Goal: Information Seeking & Learning: Learn about a topic

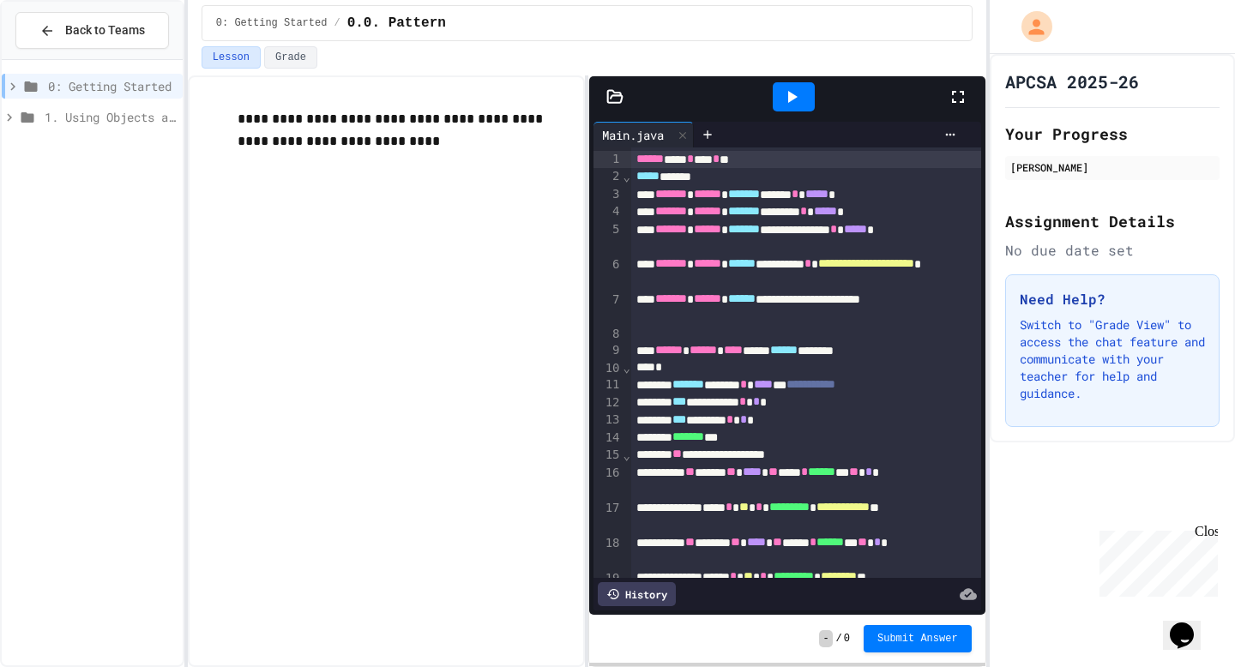
click at [1208, 531] on div "Close" at bounding box center [1204, 534] width 21 height 21
click at [1032, 24] on icon "My Account" at bounding box center [1038, 26] width 28 height 28
click at [488, 666] on div at bounding box center [617, 667] width 1235 height 0
click at [138, 29] on span "Back to Teams" at bounding box center [105, 30] width 80 height 18
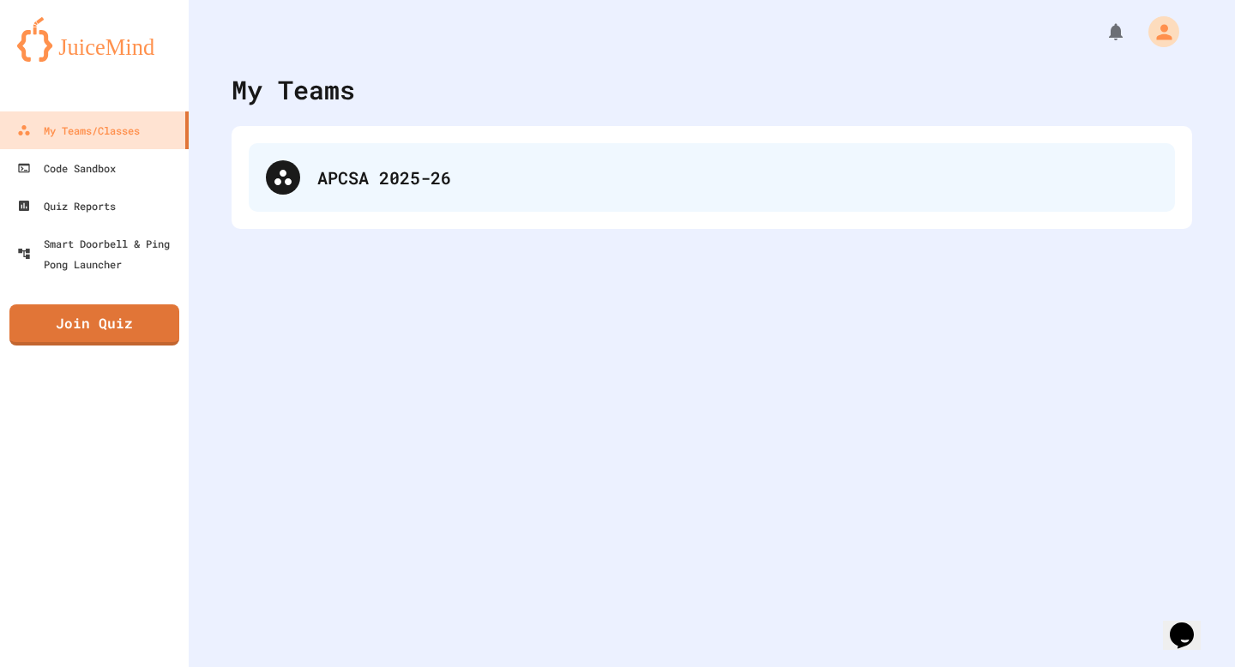
click at [448, 183] on div "APCSA 2025-26" at bounding box center [737, 178] width 840 height 26
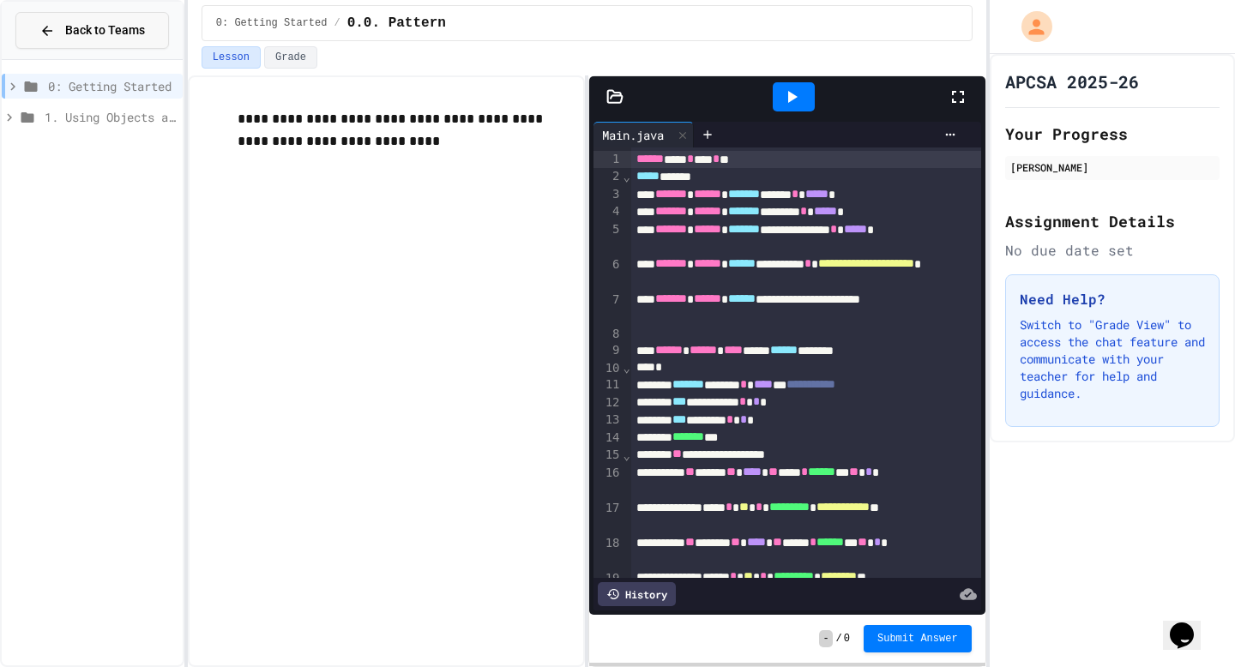
click at [111, 28] on span "Back to Teams" at bounding box center [105, 30] width 80 height 18
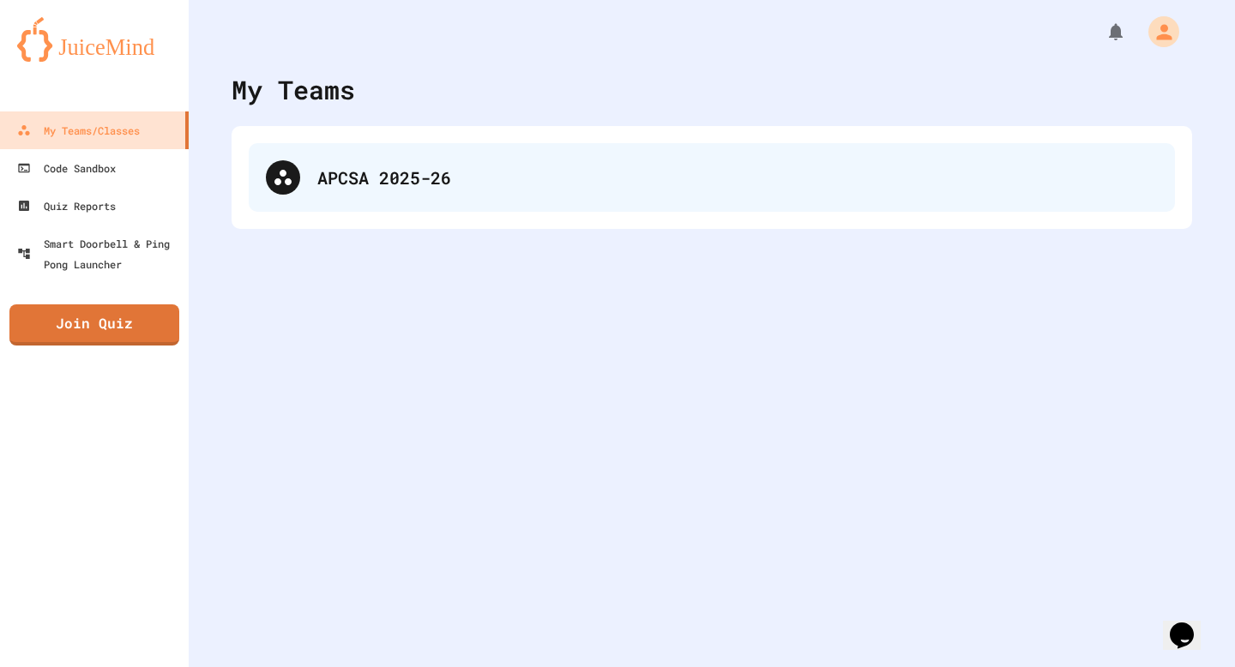
click at [474, 180] on div "APCSA 2025-26" at bounding box center [737, 178] width 840 height 26
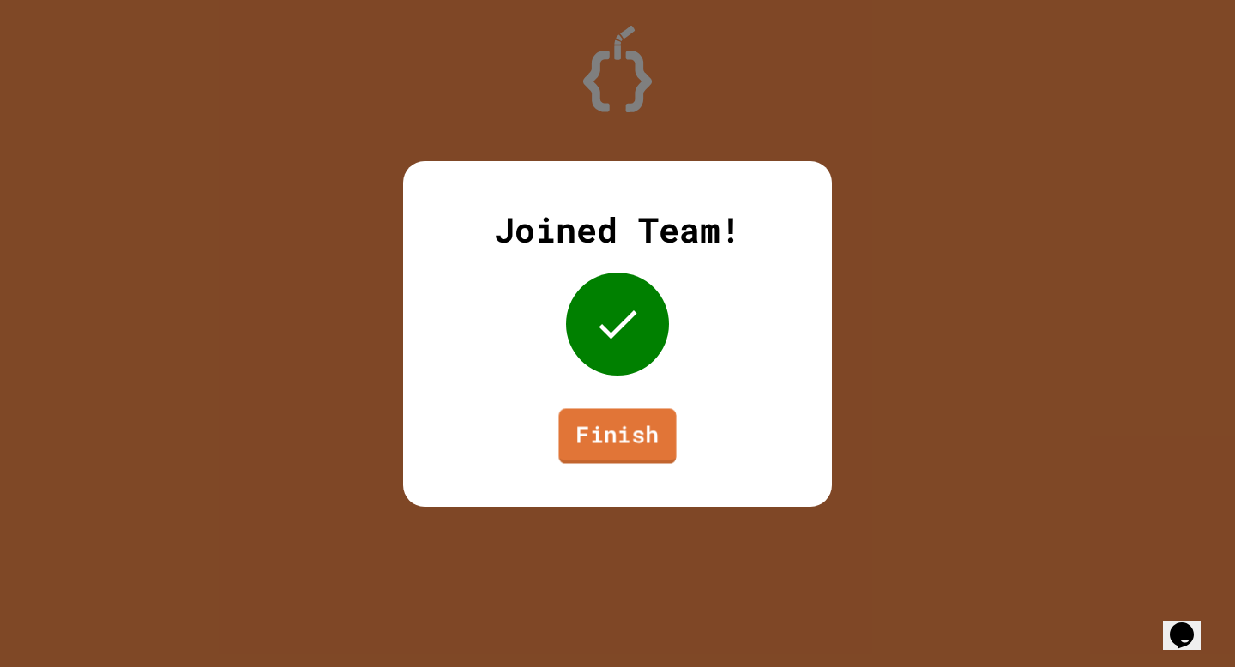
click at [622, 430] on link "Finish" at bounding box center [616, 435] width 117 height 55
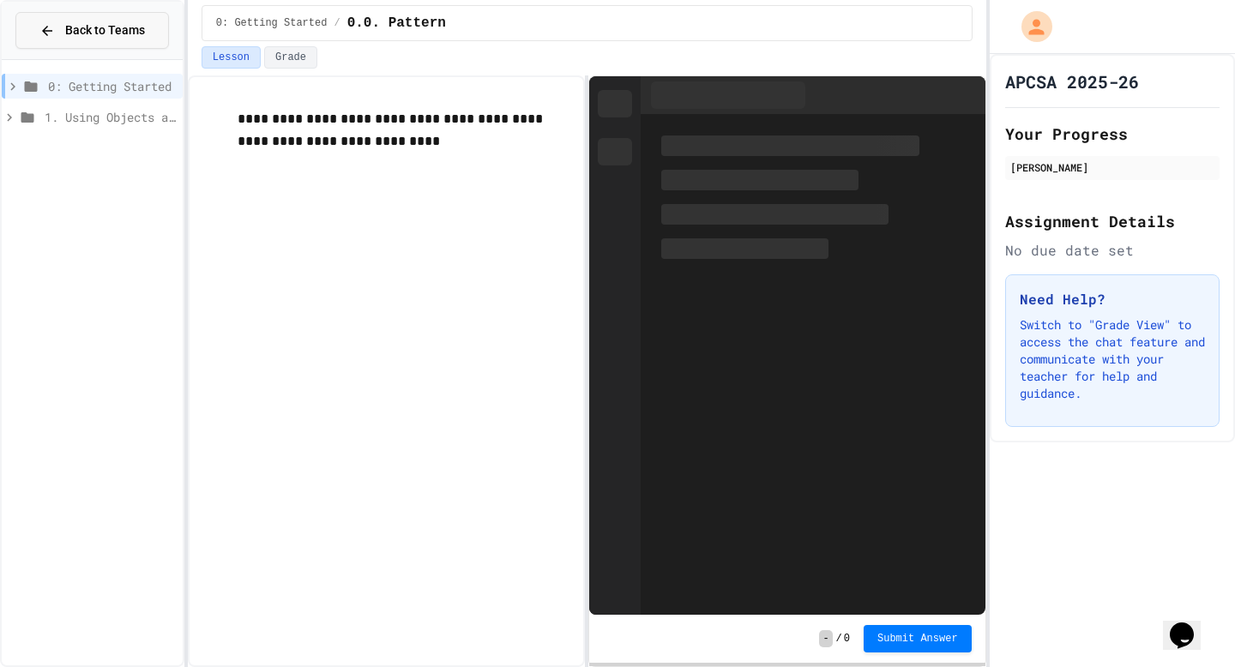
click at [103, 29] on span "Back to Teams" at bounding box center [105, 30] width 80 height 18
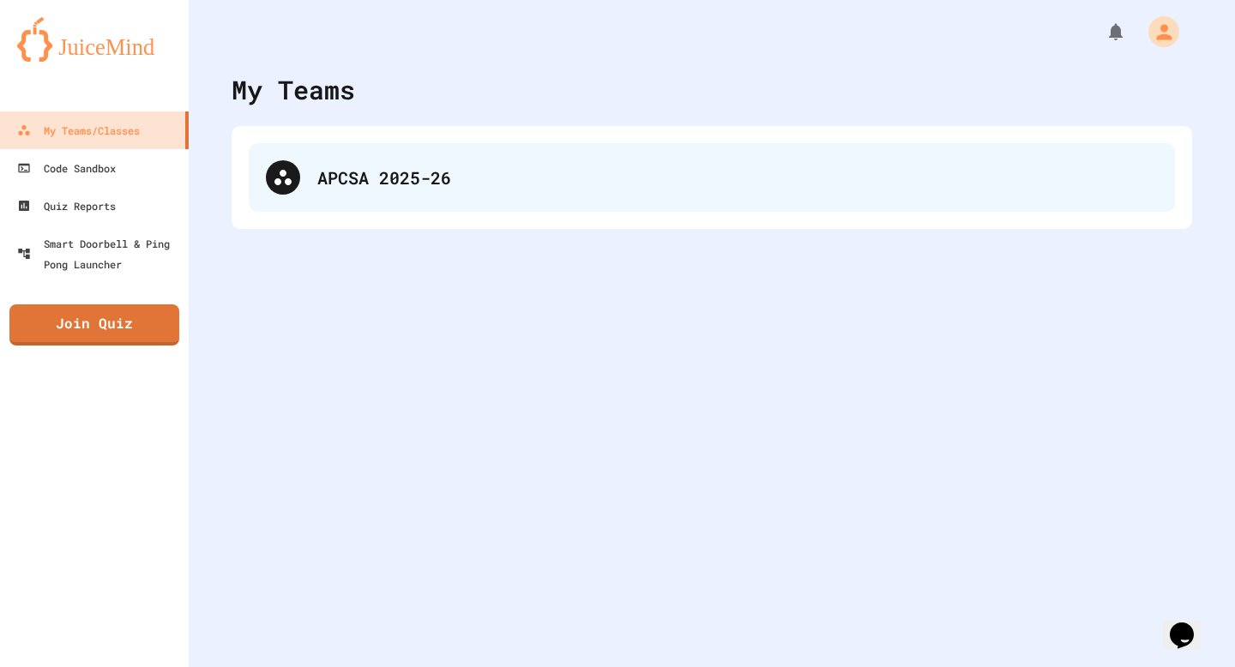
click at [512, 186] on div "APCSA 2025-26" at bounding box center [737, 178] width 840 height 26
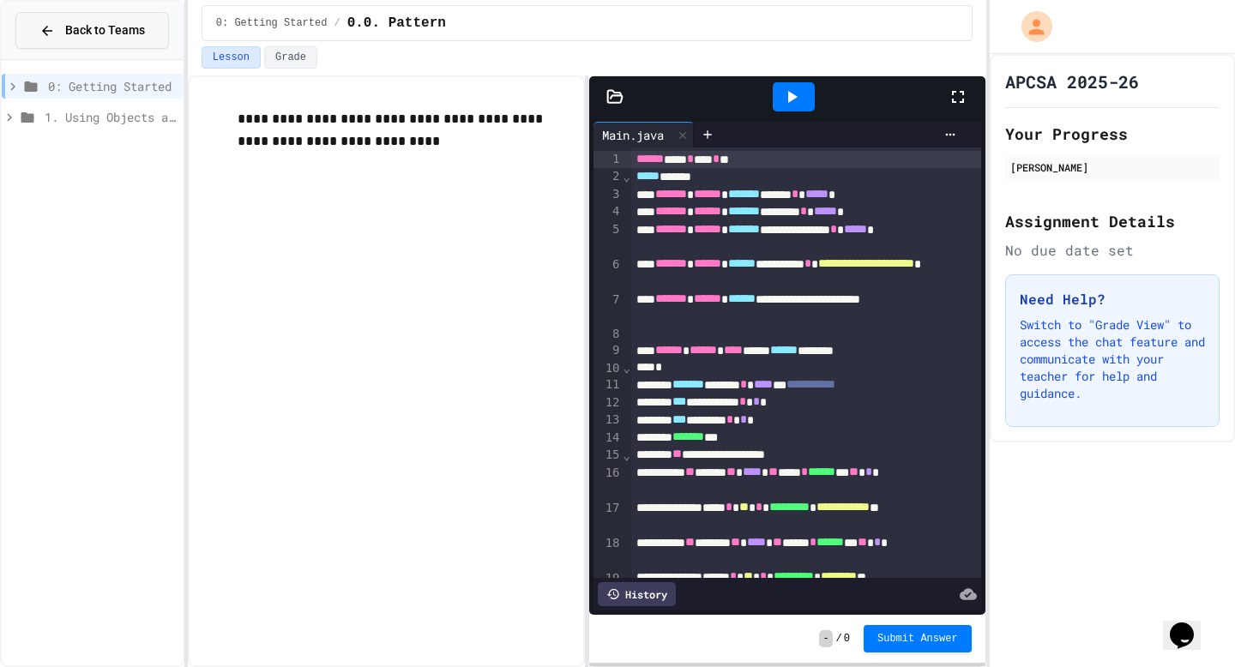
click at [145, 23] on span "Back to Teams" at bounding box center [105, 30] width 80 height 18
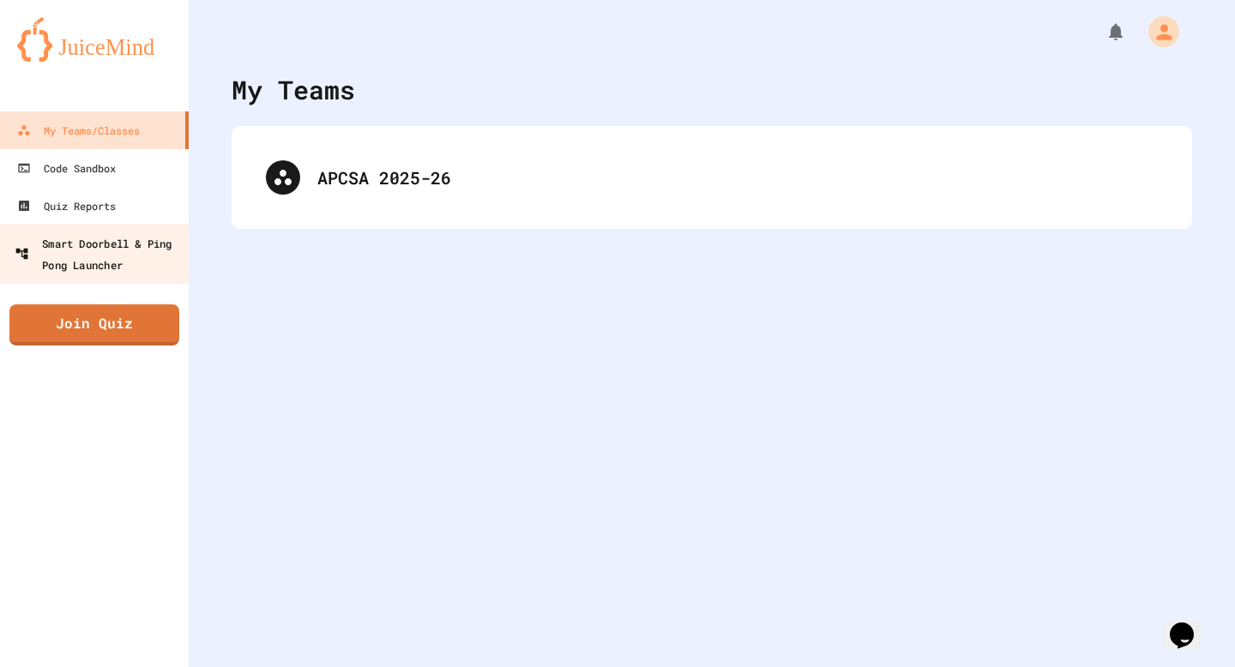
click at [162, 274] on div "Smart Doorbell & Ping Pong Launcher" at bounding box center [100, 253] width 170 height 42
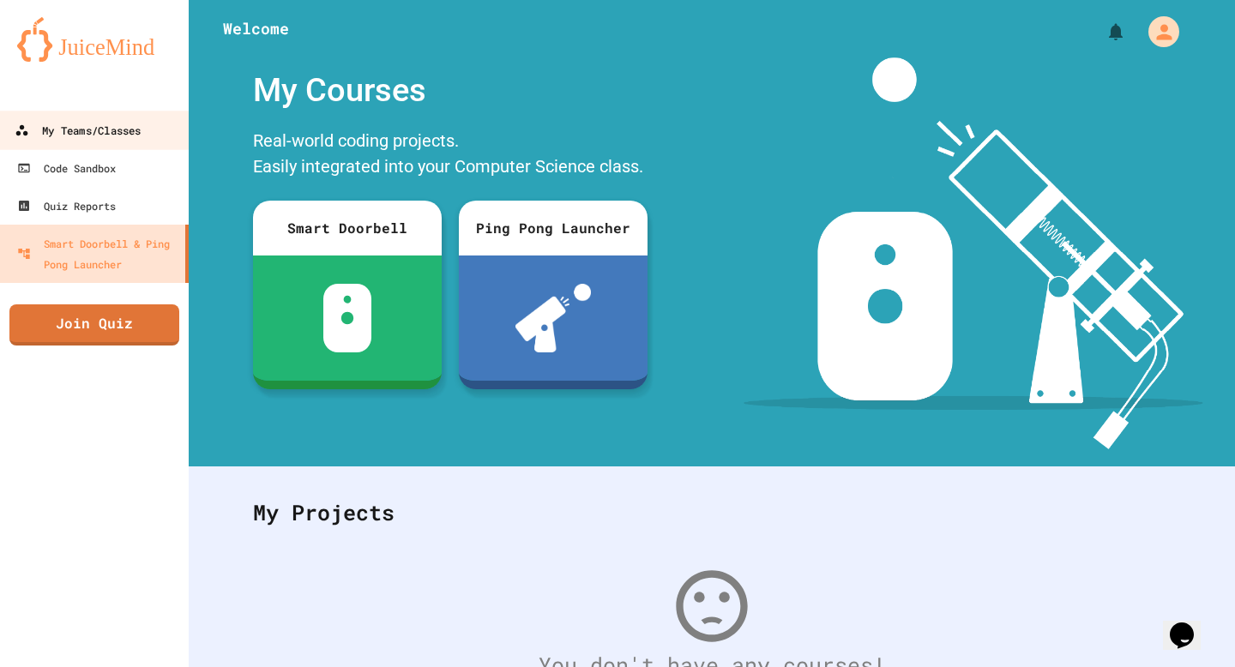
click at [159, 124] on link "My Teams/Classes" at bounding box center [94, 130] width 195 height 39
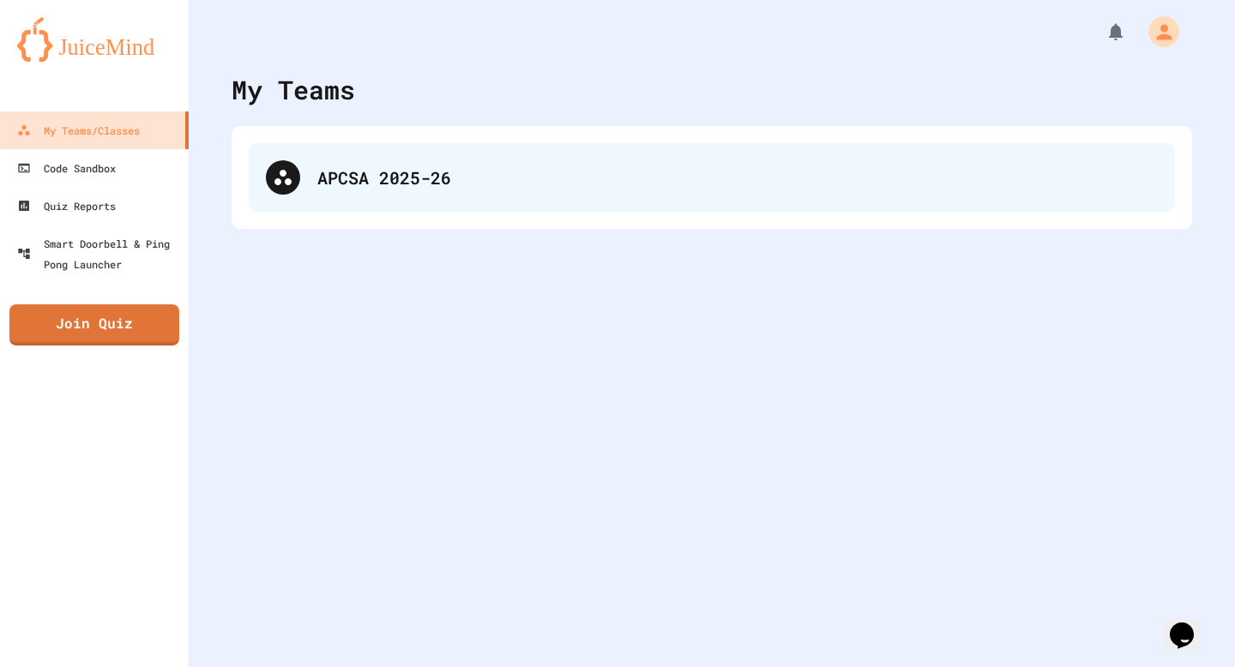
click at [395, 195] on div "APCSA 2025-26" at bounding box center [712, 177] width 926 height 69
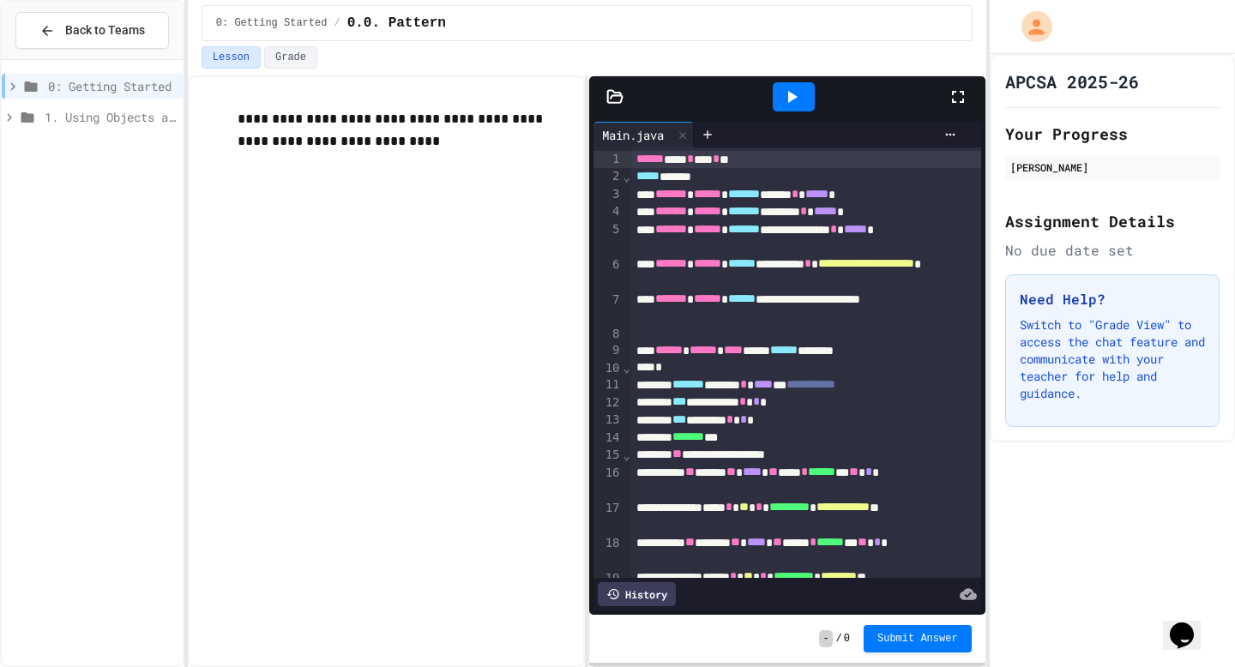
click at [957, 95] on icon at bounding box center [957, 97] width 21 height 21
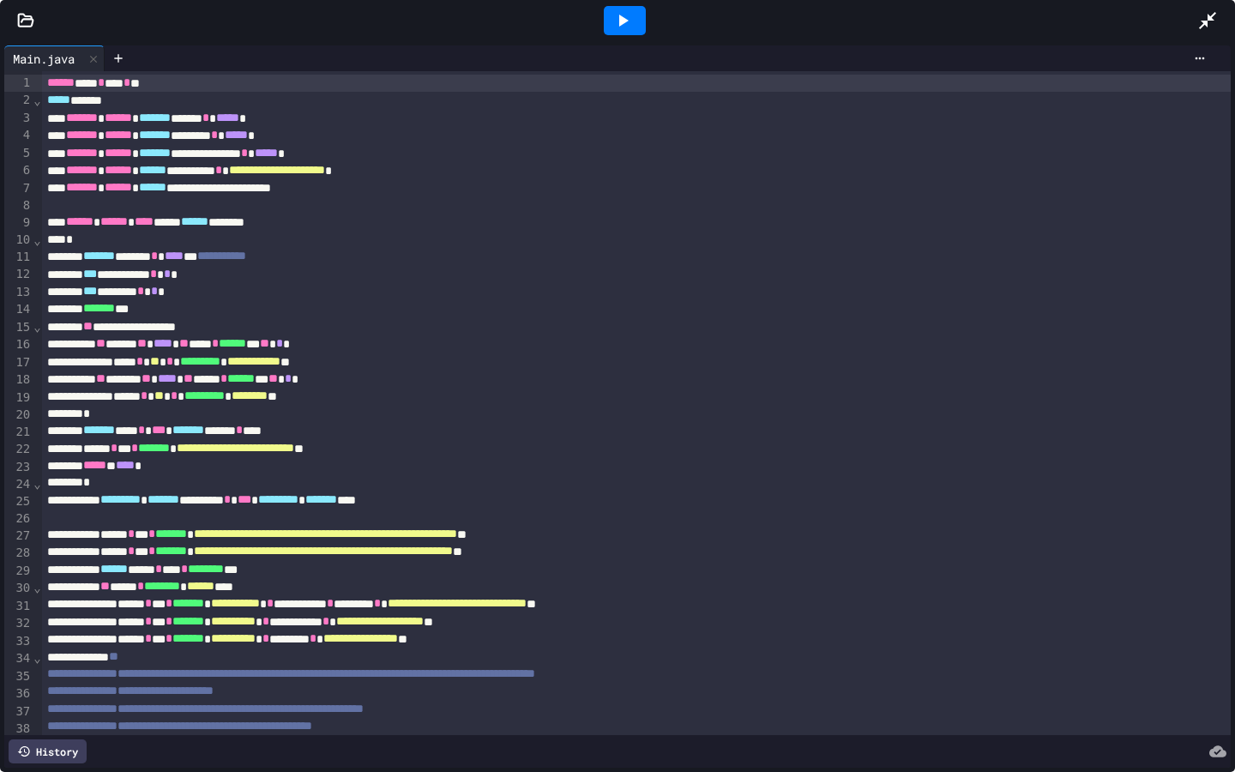
click at [1006, 85] on div "****** **** * **** * **" at bounding box center [636, 83] width 1188 height 17
click at [1213, 15] on icon at bounding box center [1207, 20] width 21 height 21
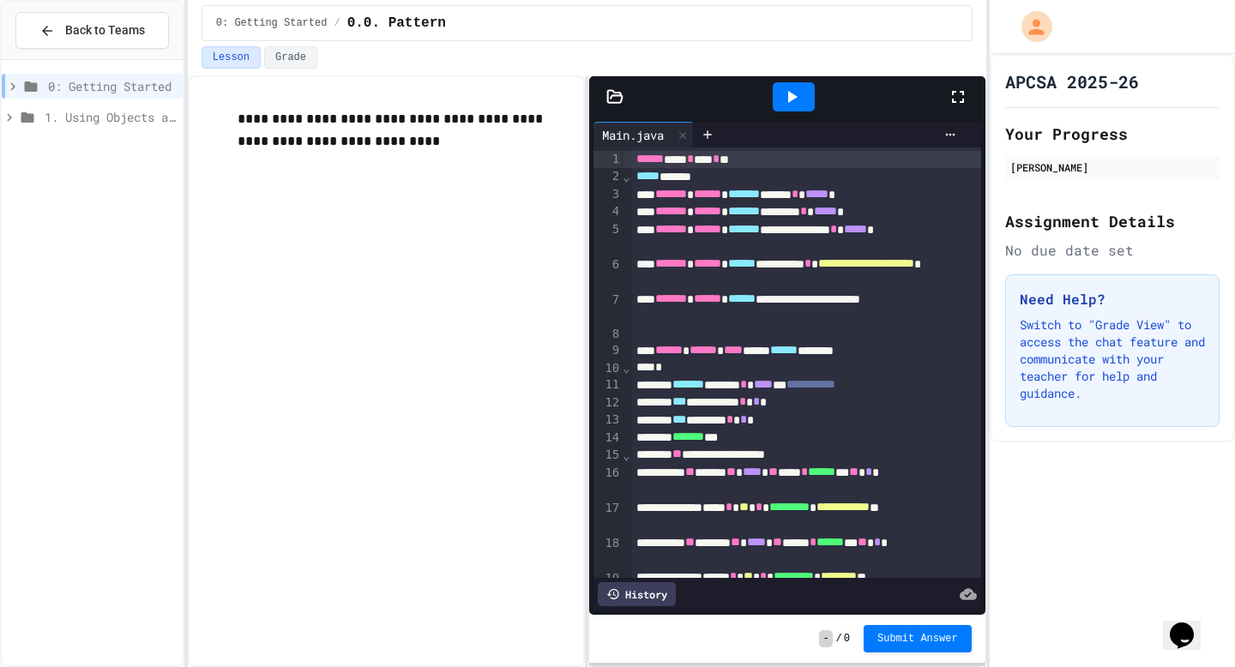
click at [107, 116] on span "1. Using Objects and Methods" at bounding box center [110, 117] width 131 height 18
click at [84, 147] on span "1.1. Introduction to Algorithms, Programming, and Compilers" at bounding box center [114, 148] width 123 height 18
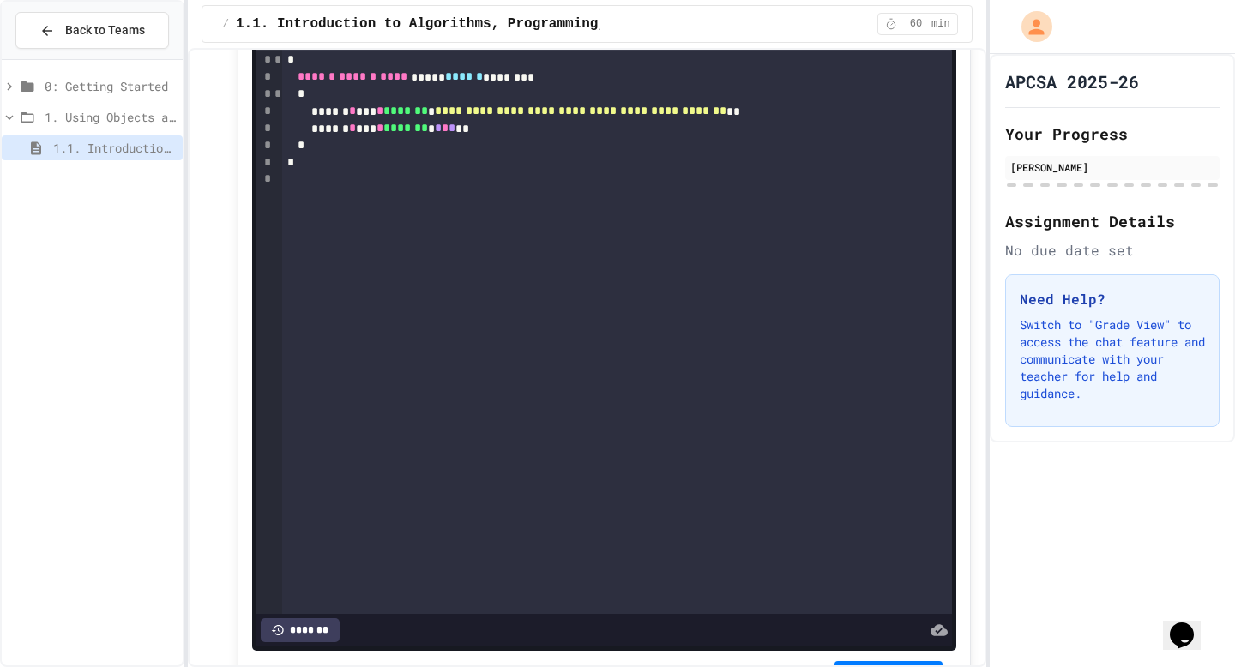
scroll to position [13158, 0]
click at [163, 117] on span "1. Using Objects and Methods" at bounding box center [110, 117] width 131 height 18
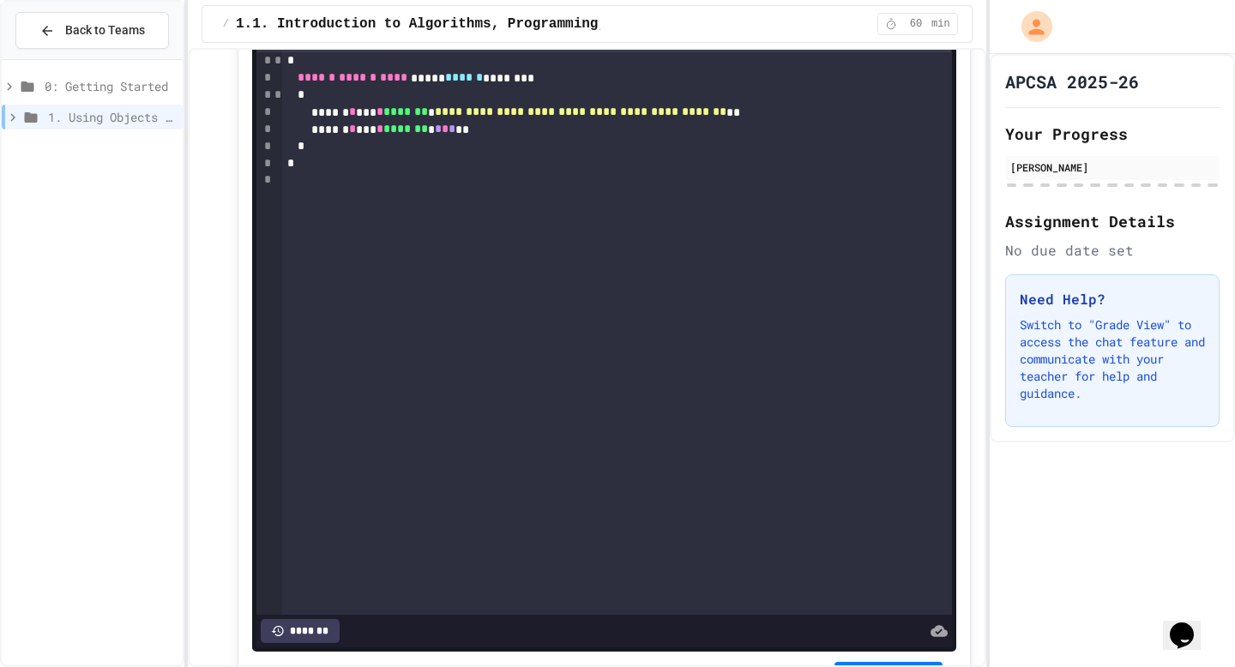
click at [163, 116] on span "1. Using Objects and Methods" at bounding box center [112, 117] width 128 height 18
click at [145, 91] on span "0: Getting Started" at bounding box center [110, 86] width 131 height 18
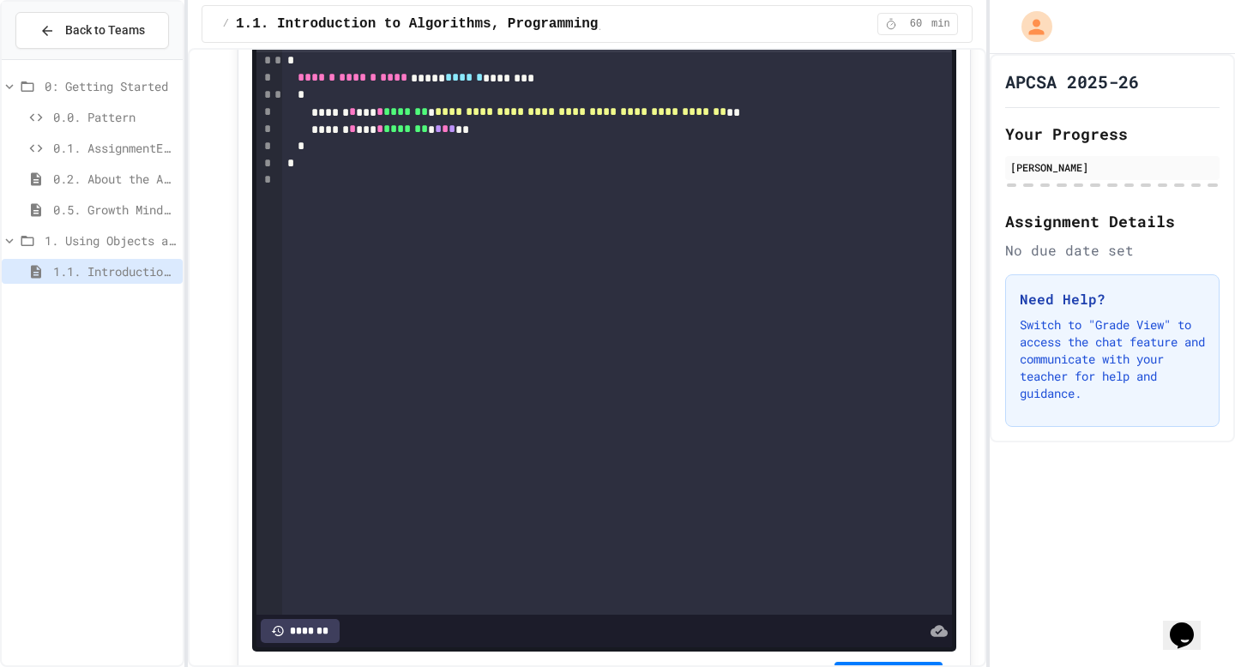
click at [99, 145] on span "0.1. AssignmentExample" at bounding box center [114, 148] width 123 height 18
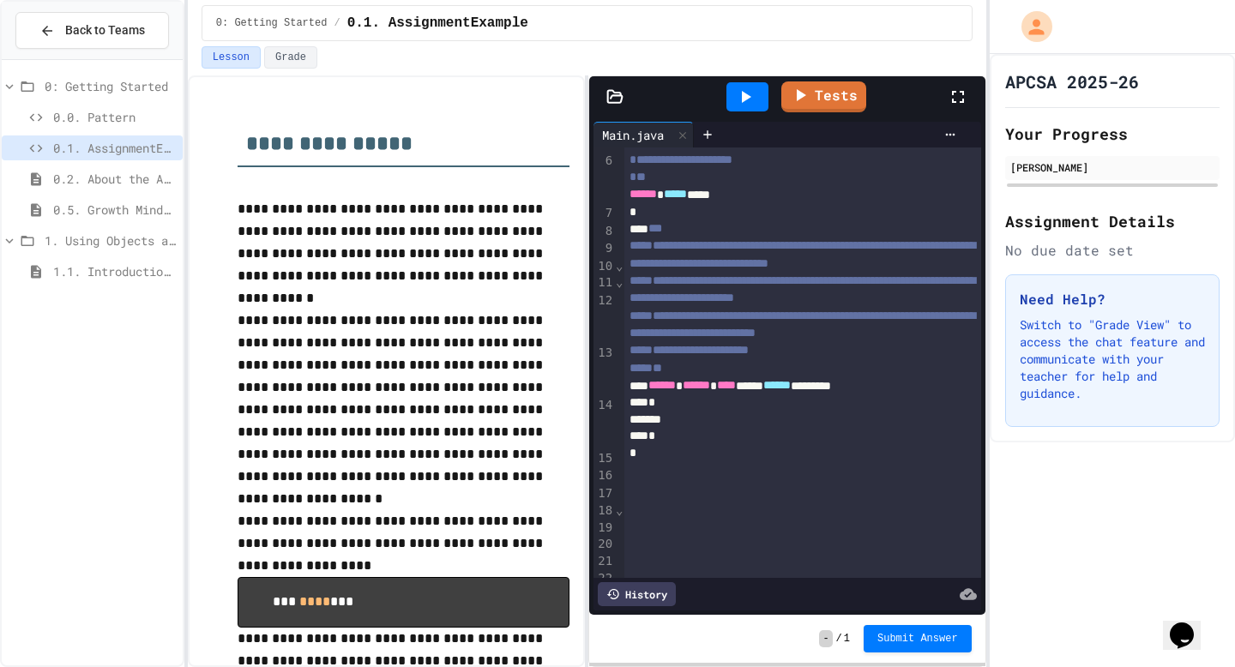
scroll to position [151, 0]
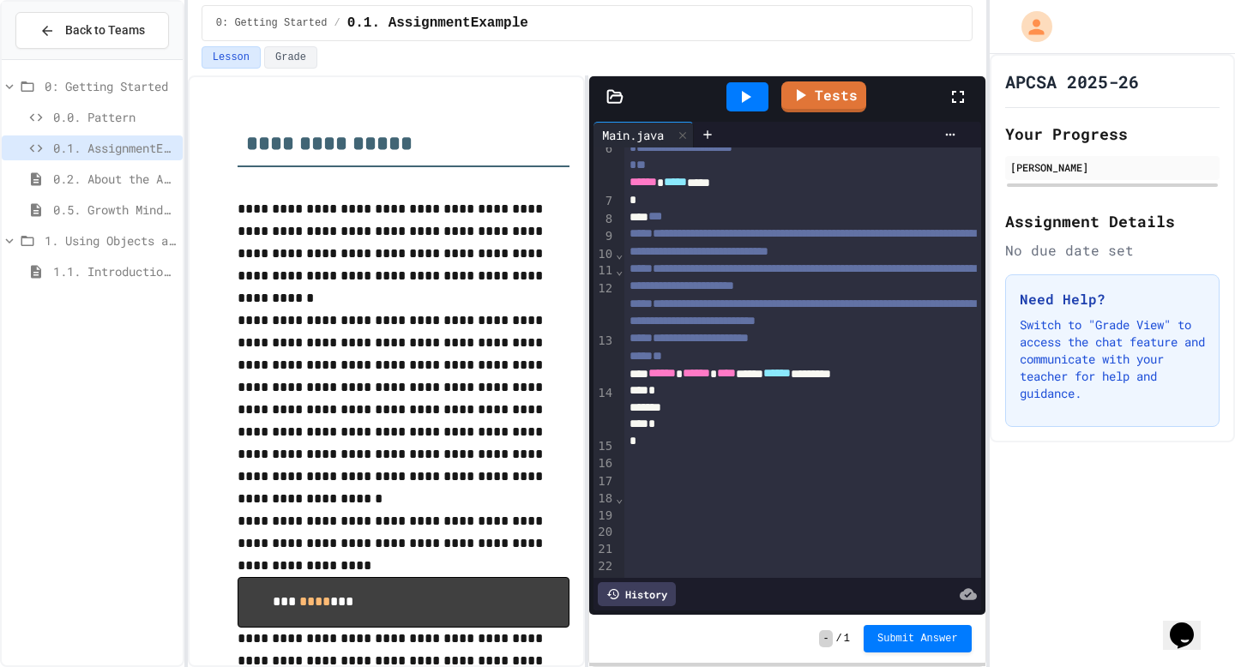
click at [682, 450] on div "*" at bounding box center [802, 441] width 357 height 17
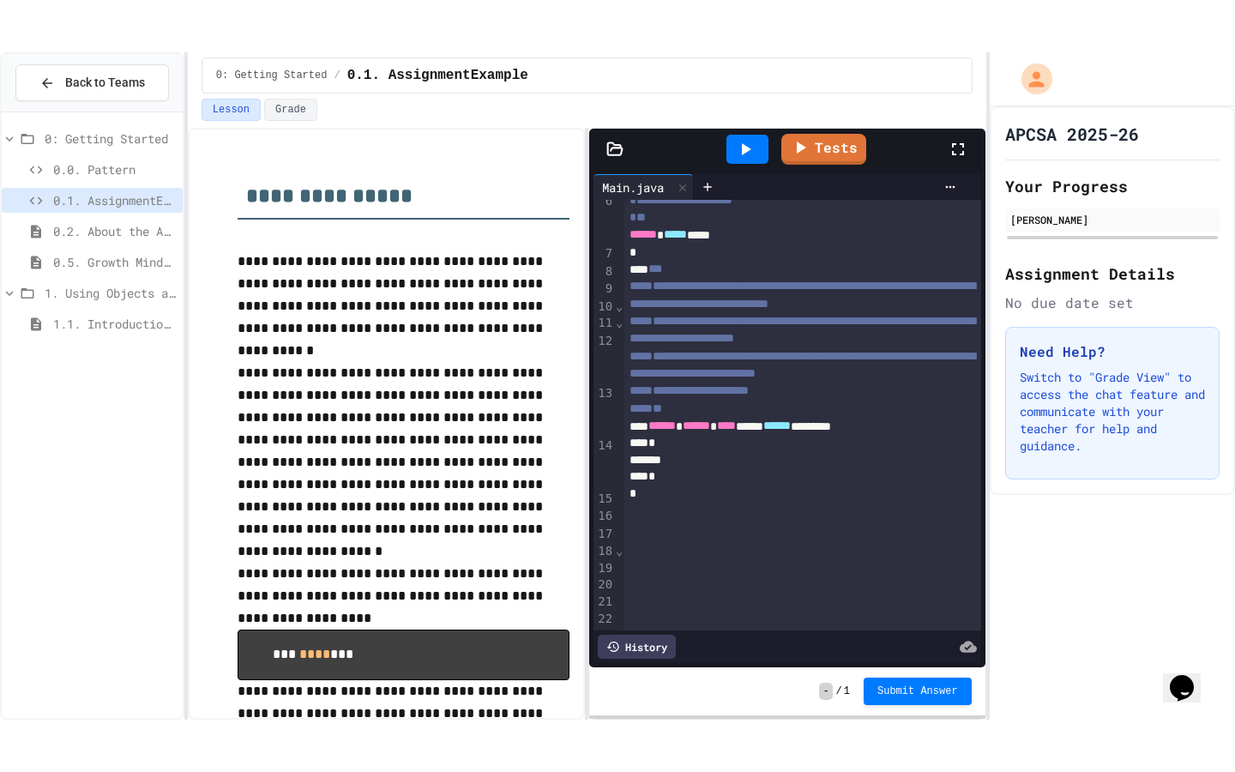
scroll to position [153, 0]
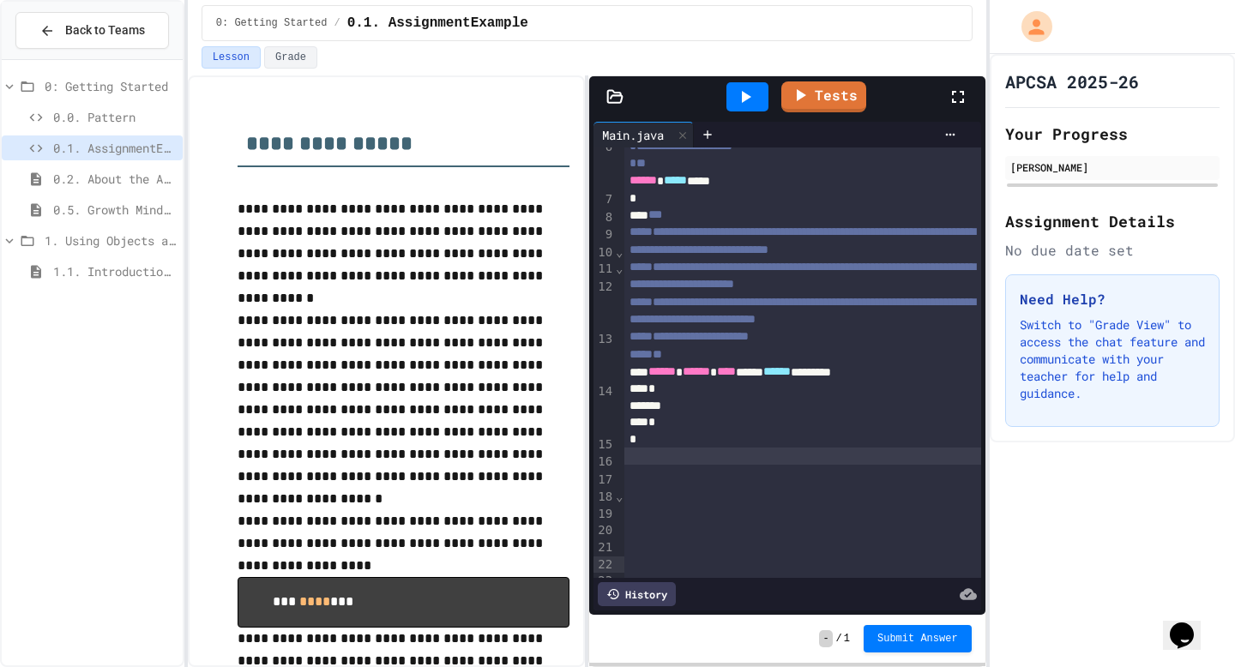
click at [957, 95] on icon at bounding box center [957, 97] width 21 height 21
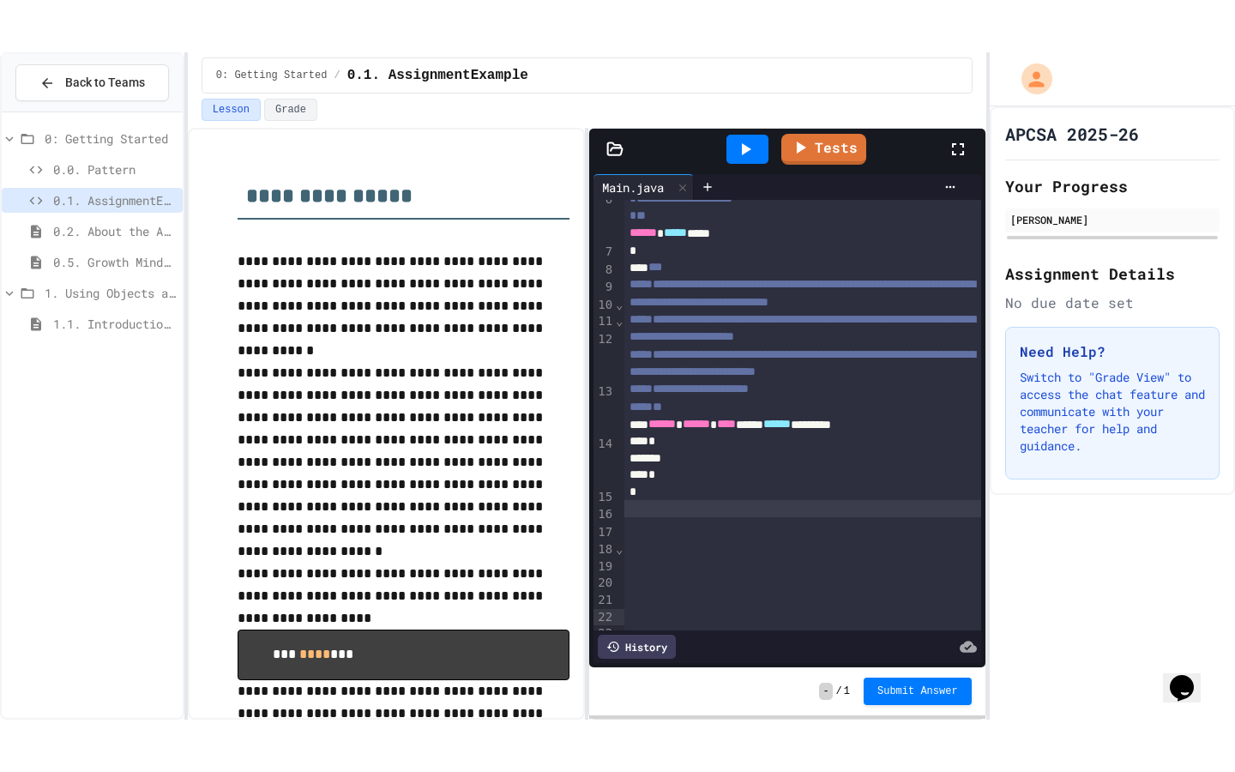
scroll to position [0, 0]
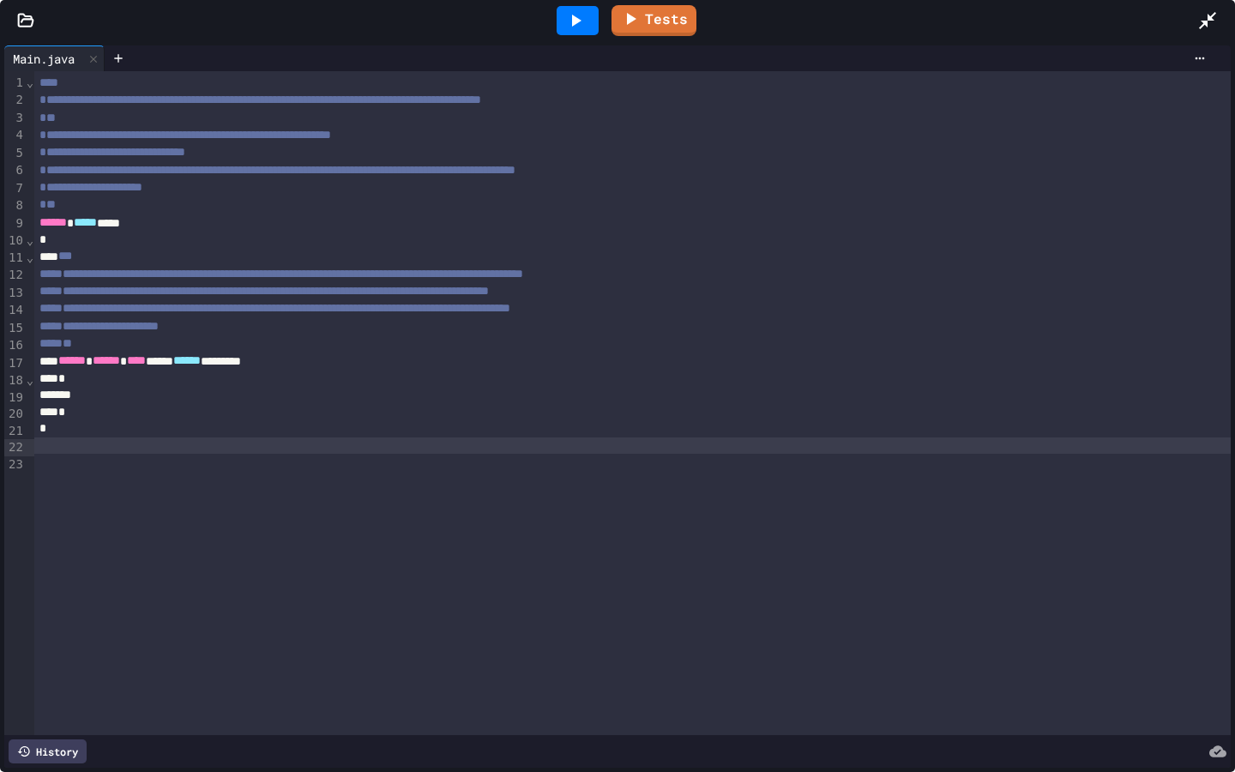
click at [289, 445] on div at bounding box center [632, 445] width 1196 height 17
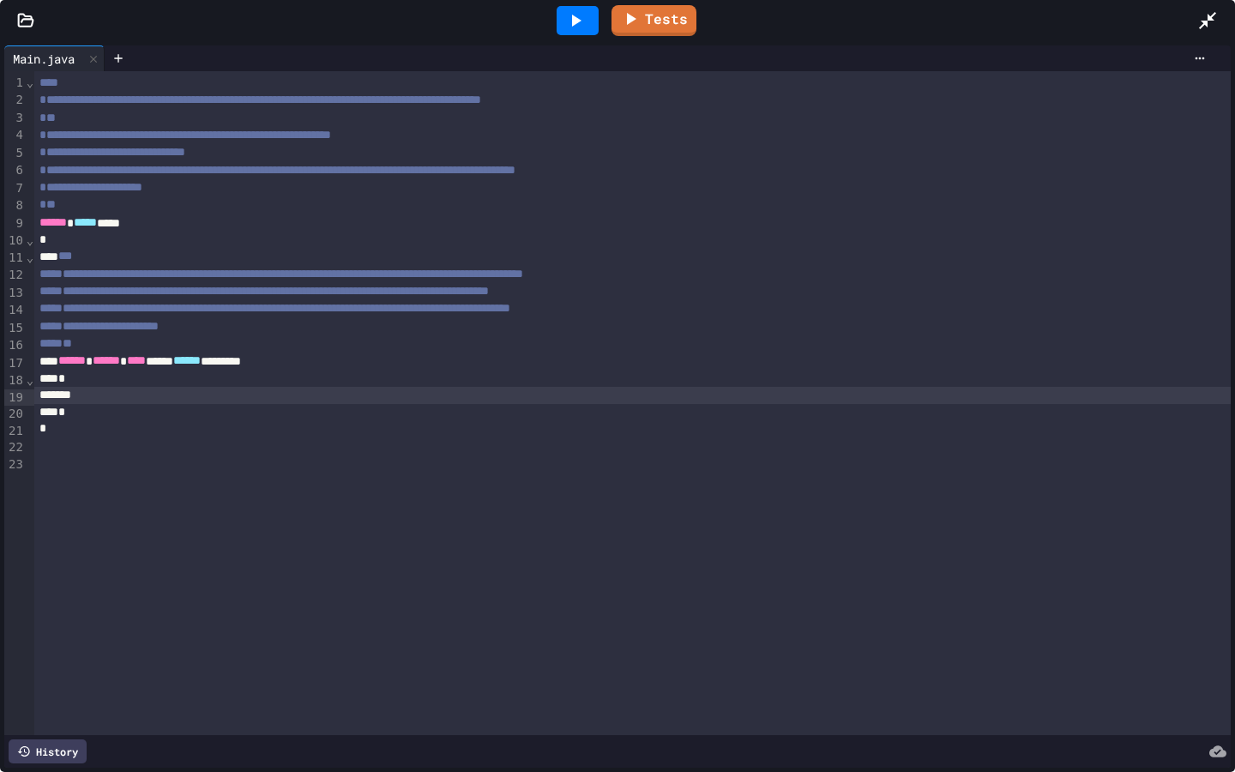
click at [128, 403] on div at bounding box center [632, 395] width 1196 height 17
click at [117, 444] on div at bounding box center [632, 445] width 1196 height 17
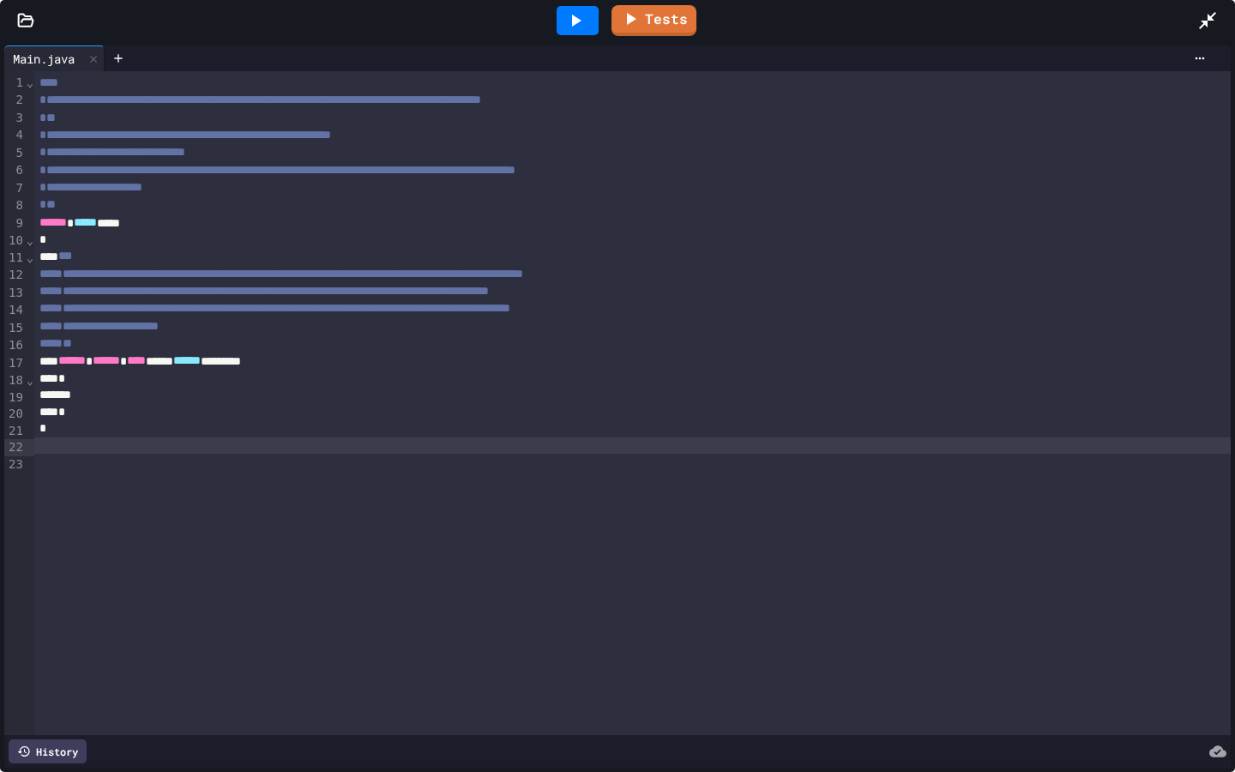
click at [144, 388] on div "*" at bounding box center [632, 378] width 1196 height 17
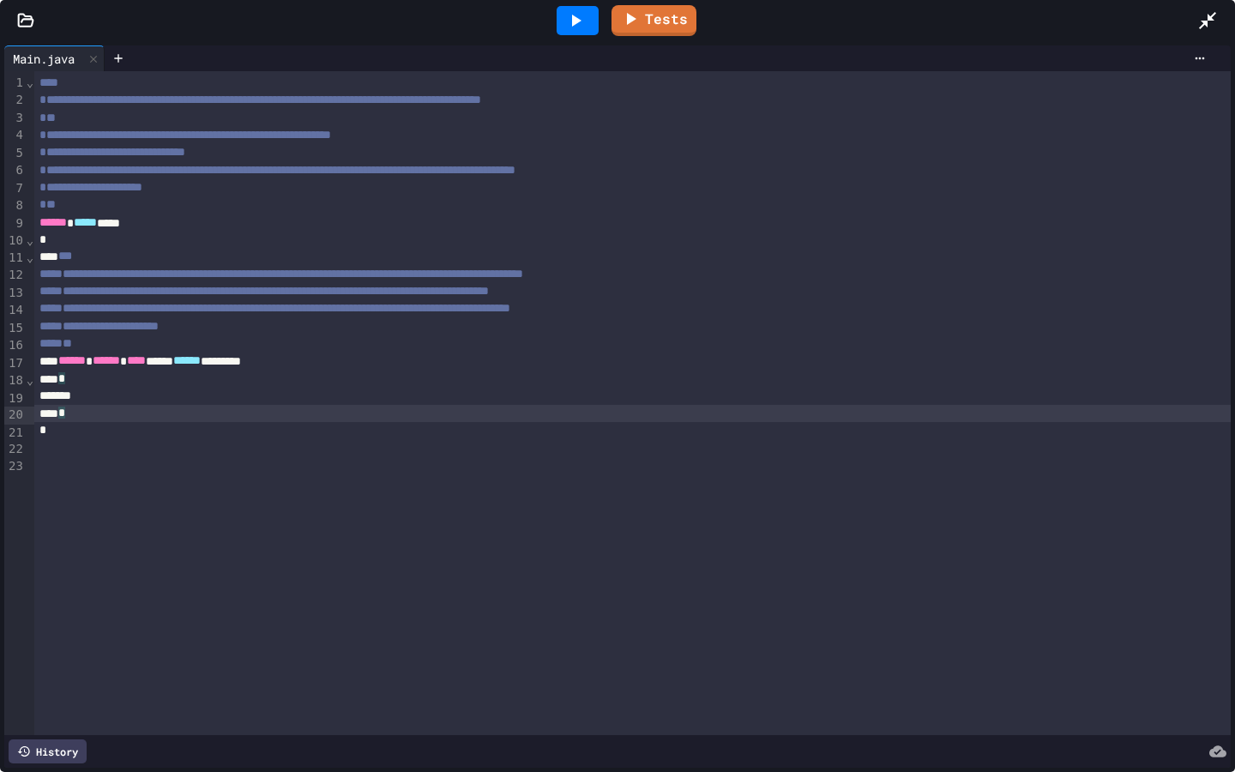
click at [134, 411] on div "*" at bounding box center [632, 413] width 1196 height 17
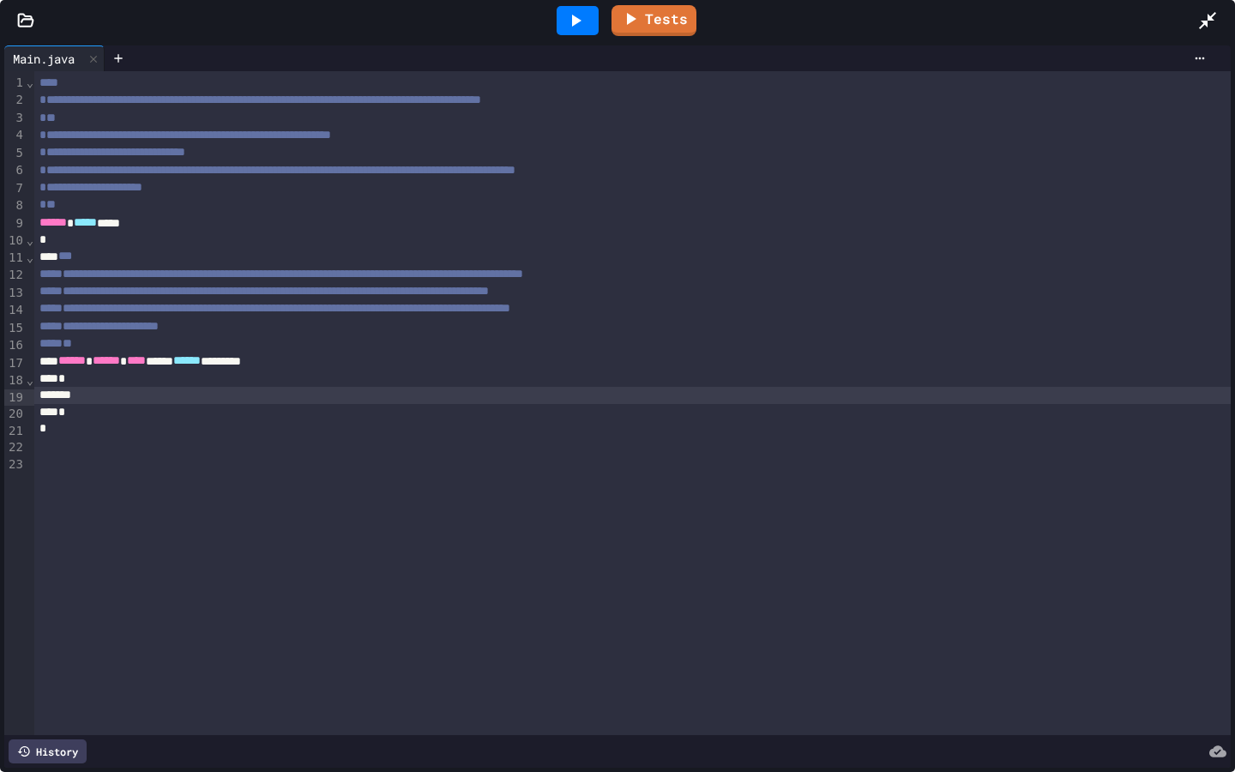
click at [134, 403] on div at bounding box center [632, 395] width 1196 height 17
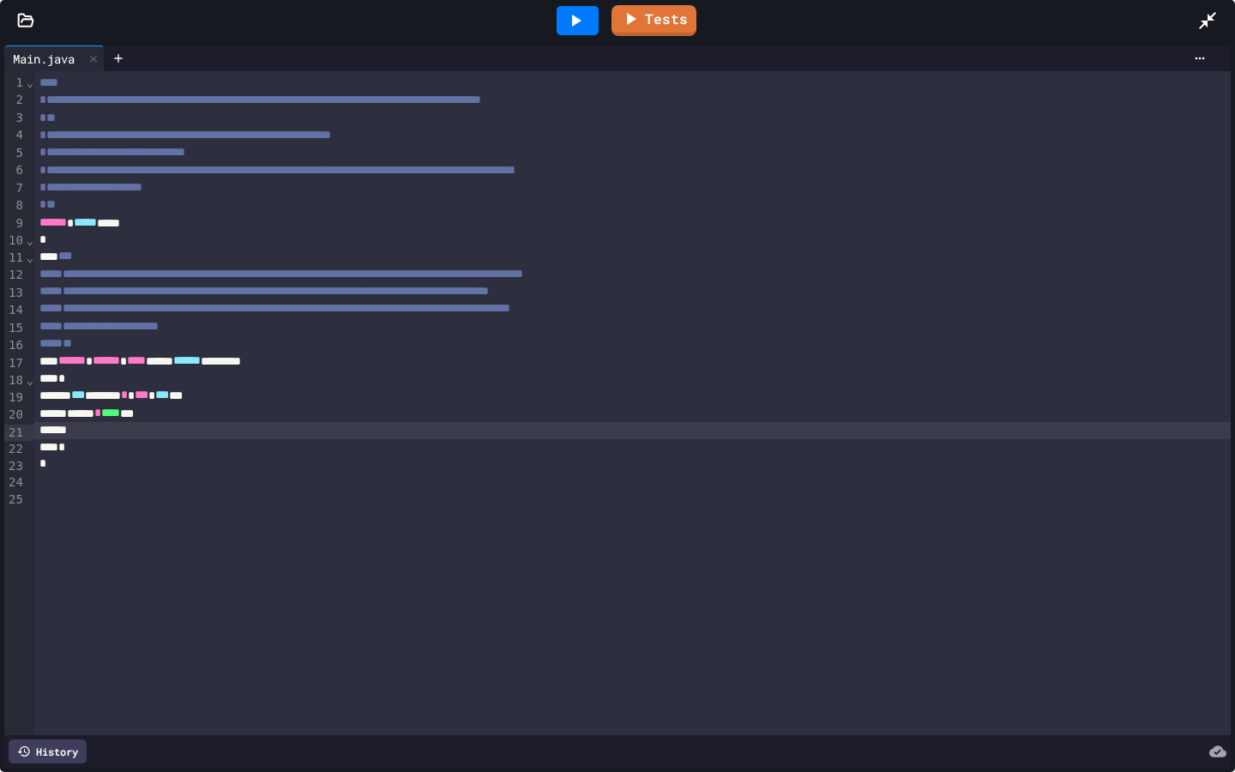
click at [590, 21] on div at bounding box center [577, 20] width 42 height 29
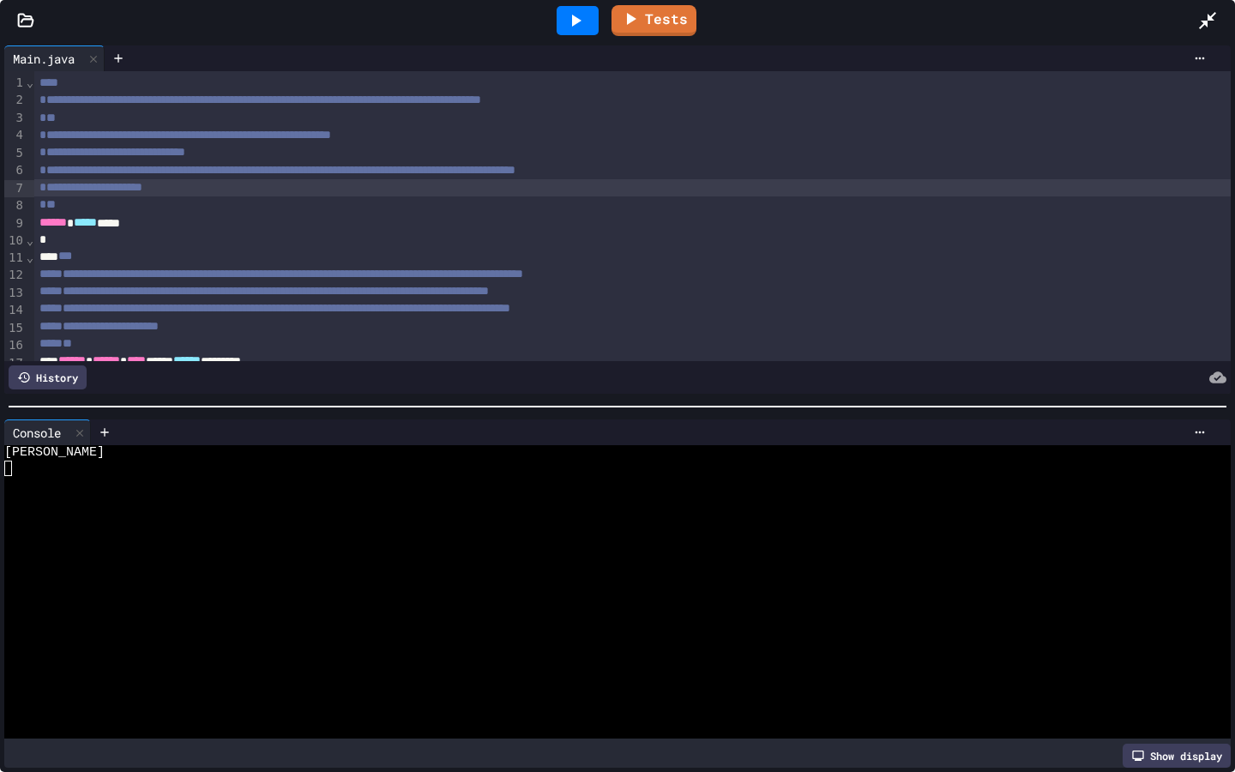
click at [1064, 195] on div "**********" at bounding box center [632, 187] width 1196 height 17
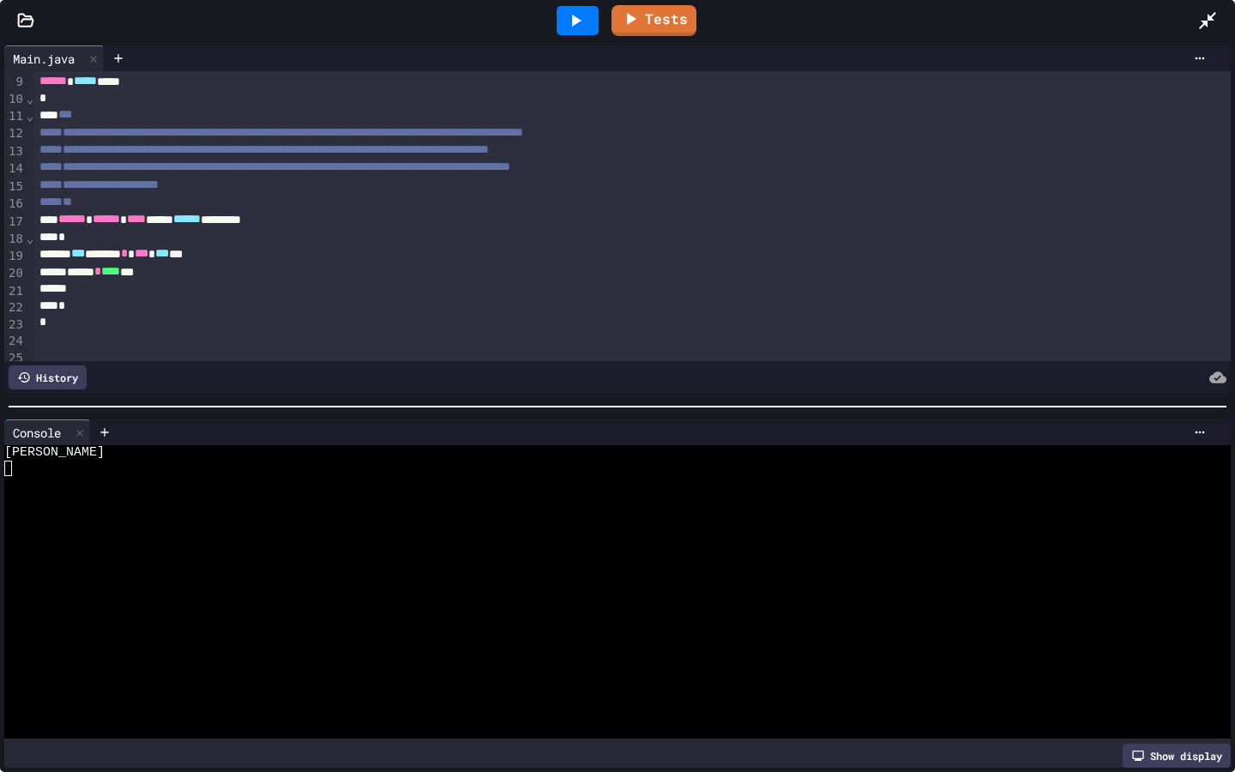
scroll to position [150, 0]
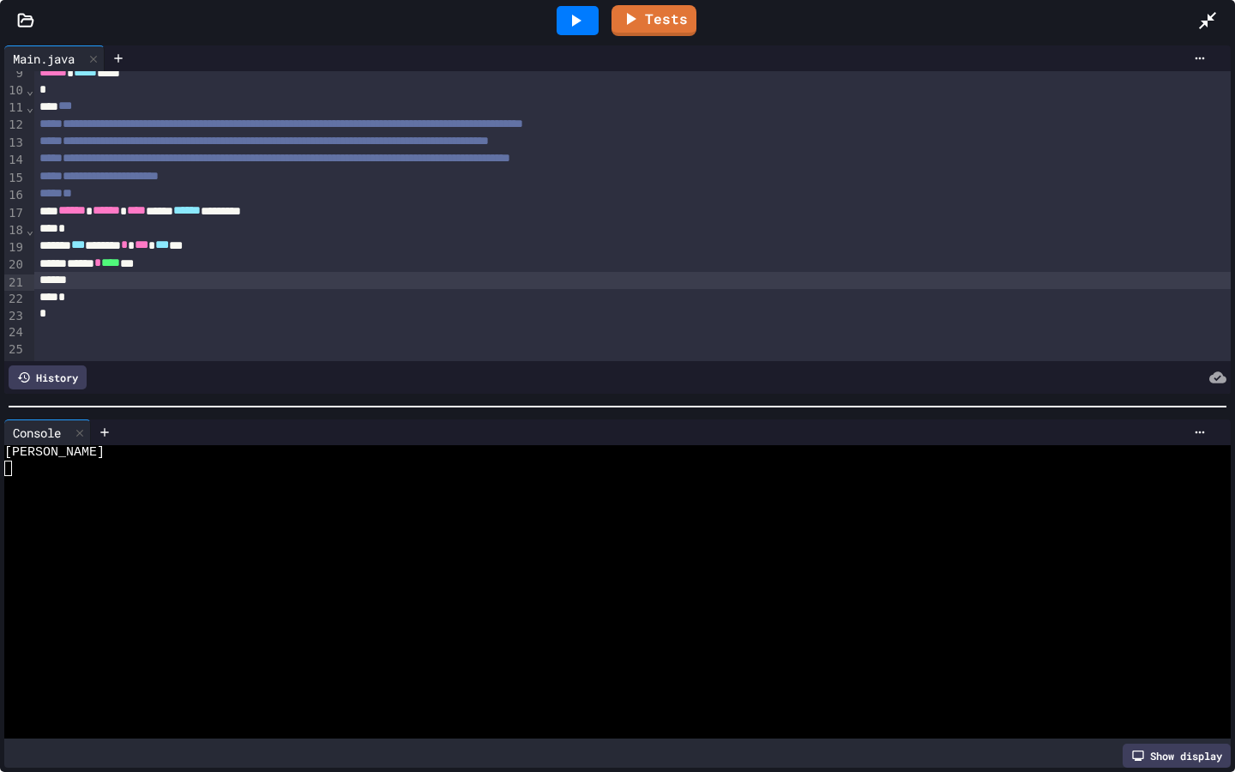
click at [116, 282] on div at bounding box center [632, 280] width 1196 height 17
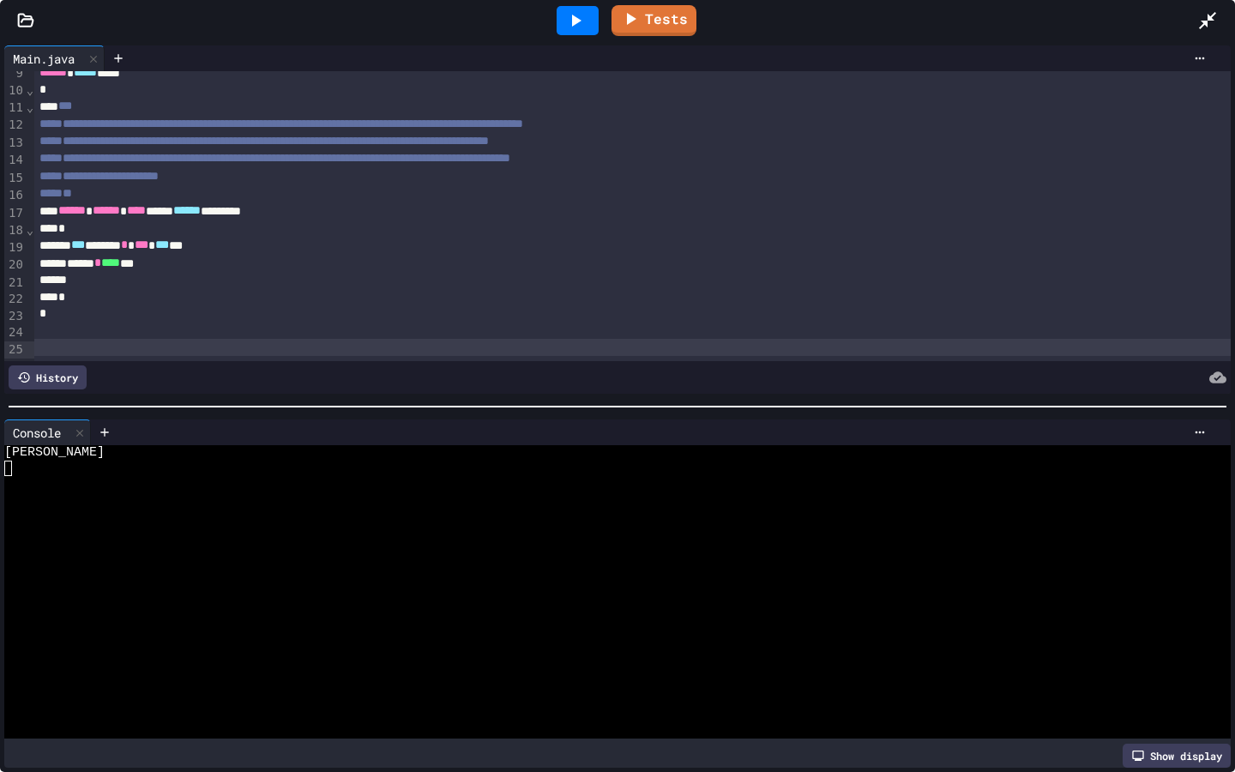
click at [308, 346] on div at bounding box center [632, 347] width 1196 height 17
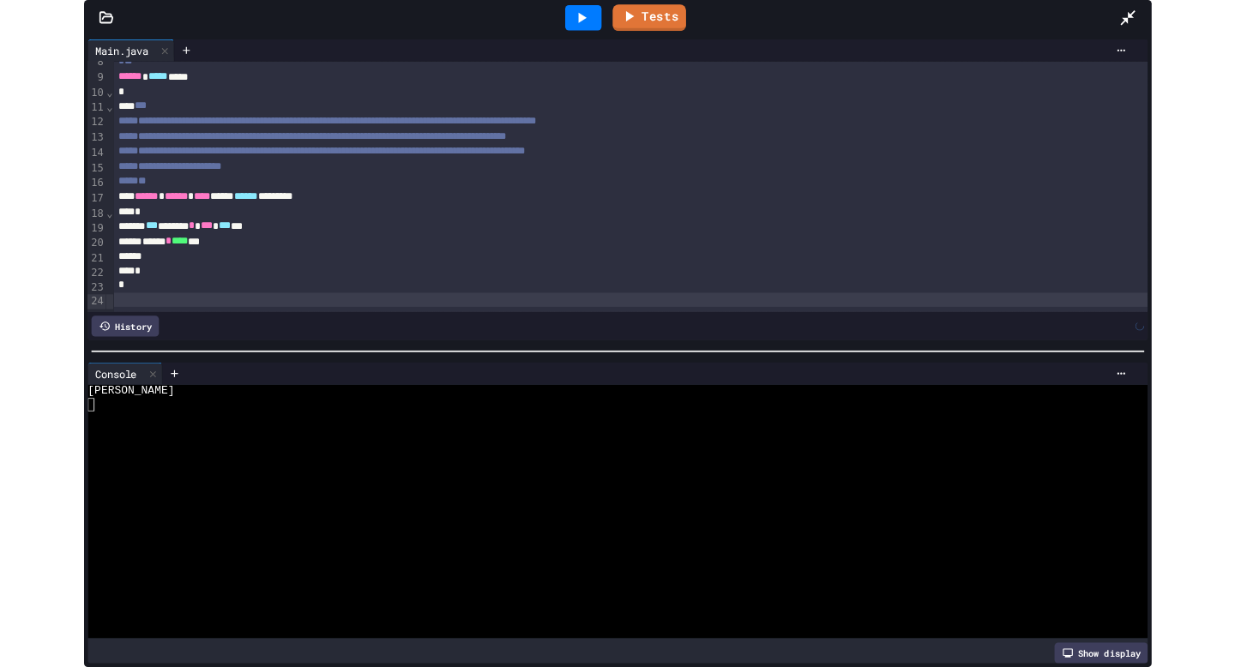
scroll to position [134, 0]
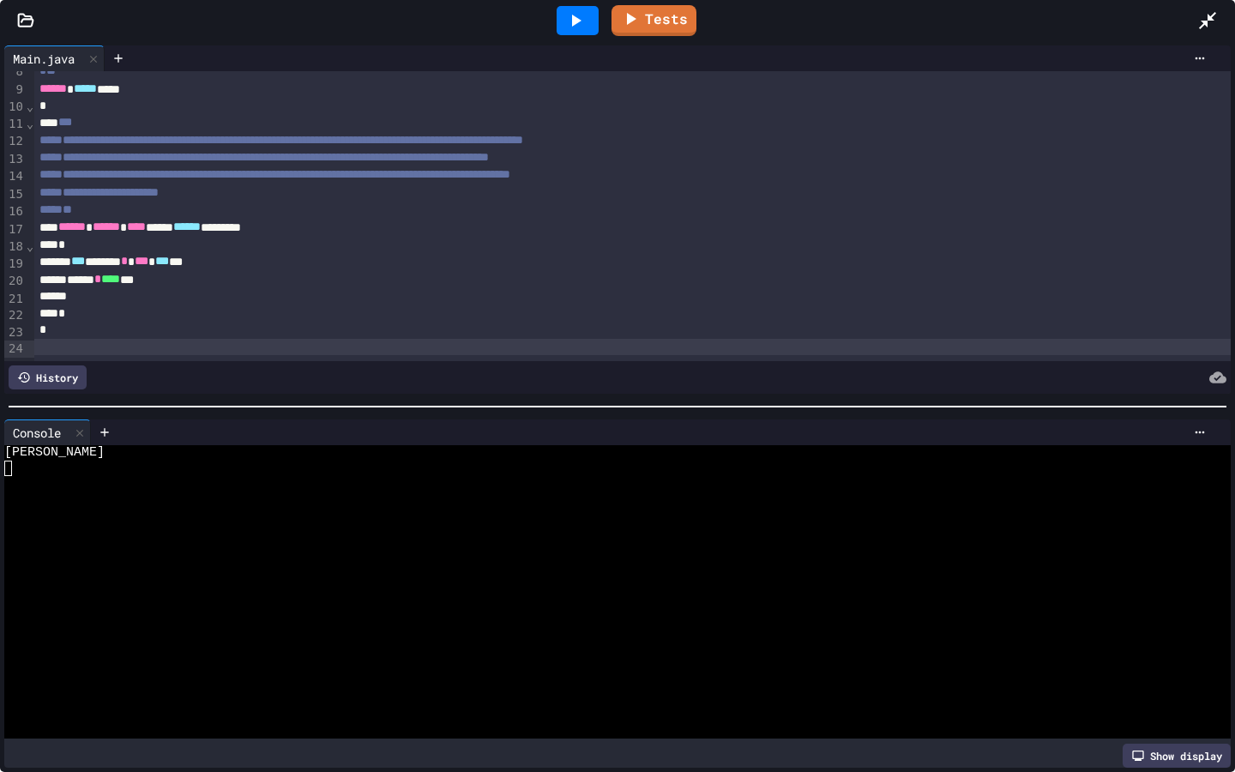
click at [1205, 19] on icon at bounding box center [1207, 20] width 21 height 21
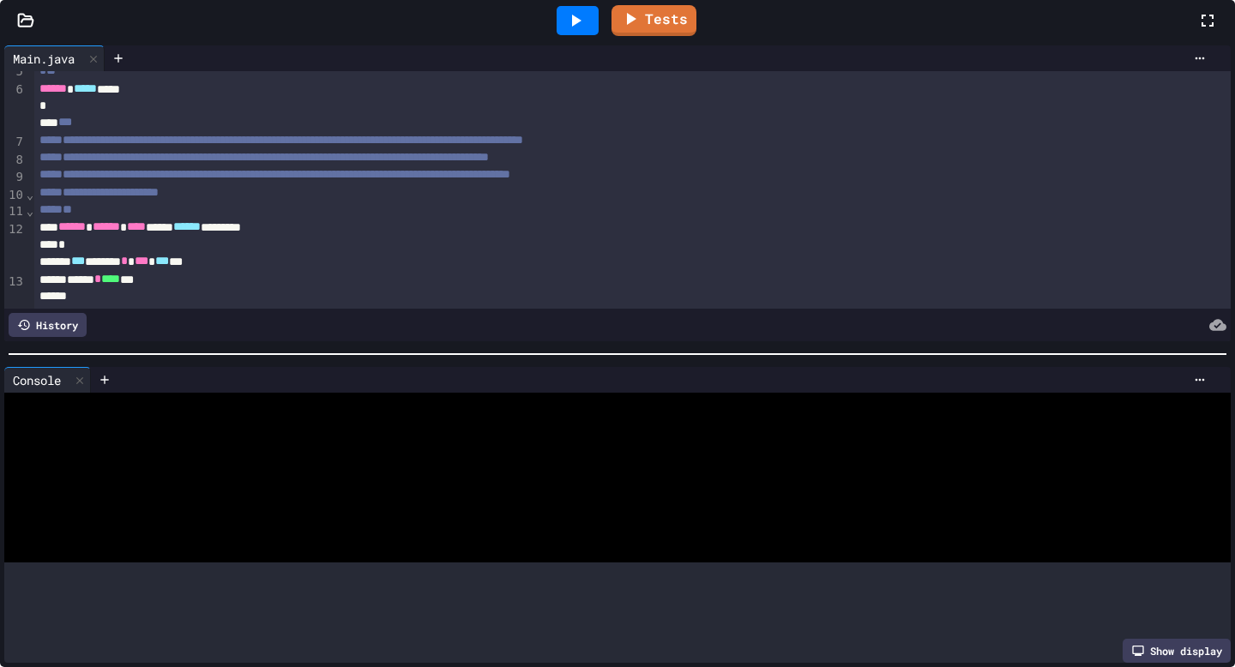
scroll to position [221, 0]
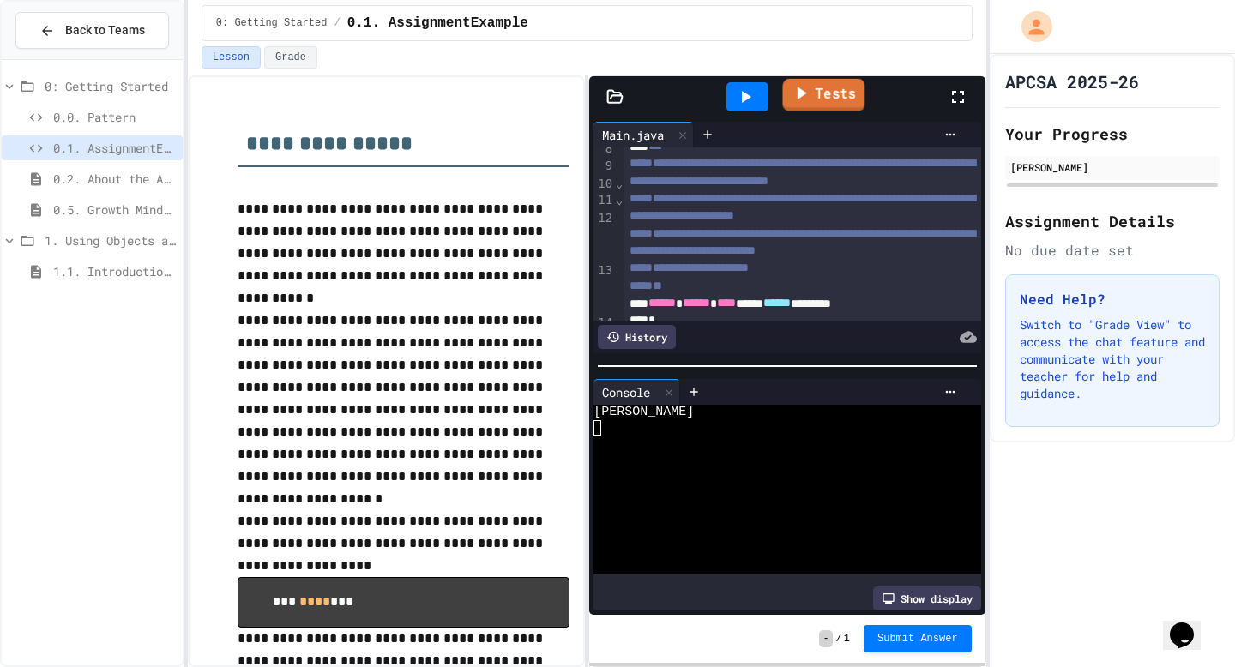
click at [826, 102] on link "Tests" at bounding box center [823, 95] width 82 height 33
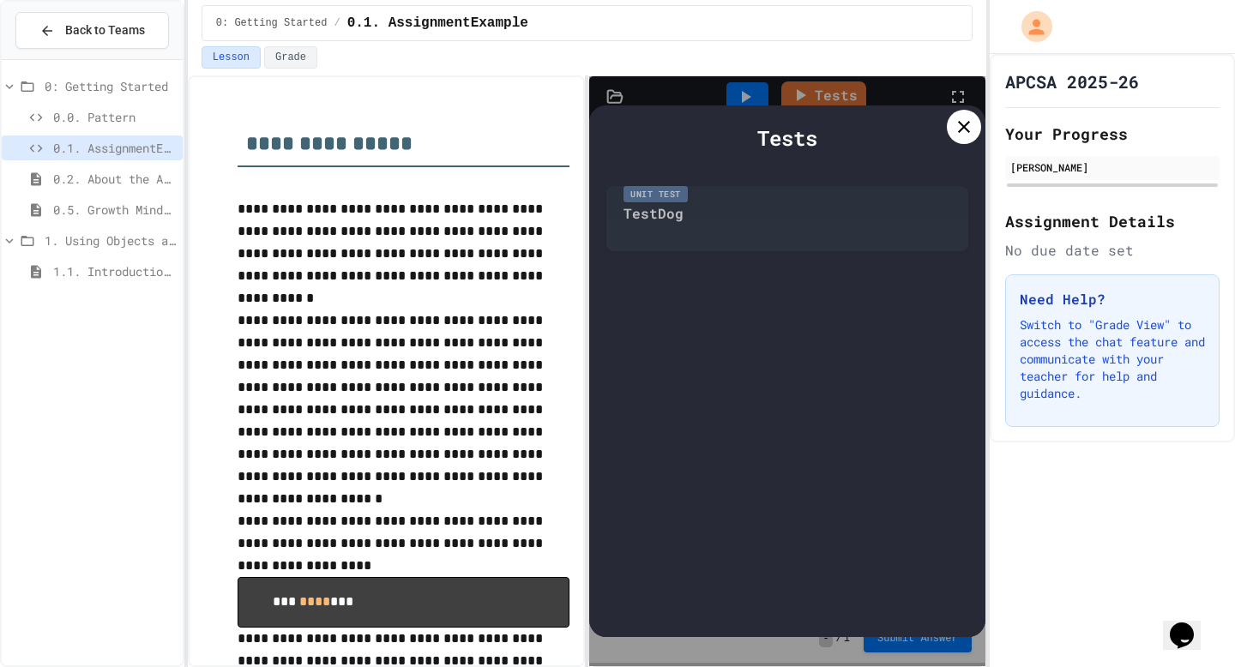
click at [657, 207] on div "Unit Test TestDog" at bounding box center [786, 214] width 361 height 74
